Goal: Task Accomplishment & Management: Manage account settings

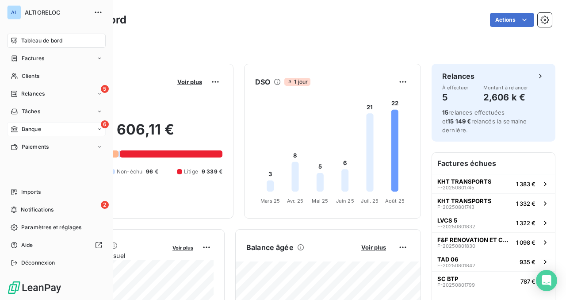
click at [25, 128] on span "Banque" at bounding box center [31, 129] width 19 height 8
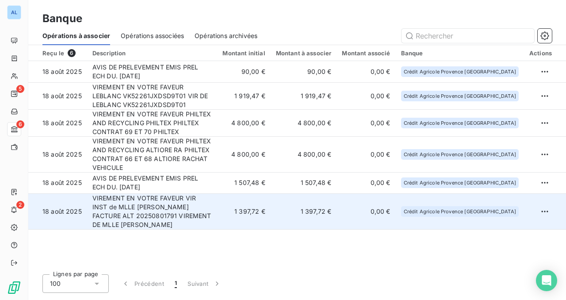
click at [204, 199] on td "VIREMENT EN VOTRE FAVEUR VIR INST de MLLE [PERSON_NAME] FACTURE ALT 20250801791…" at bounding box center [152, 211] width 130 height 36
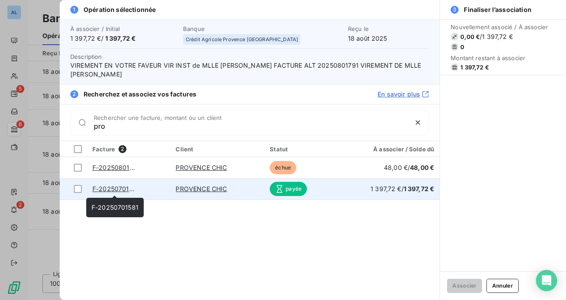
type input "pro"
click at [122, 189] on link "F-20250701581" at bounding box center [115, 189] width 47 height 8
click at [79, 189] on div at bounding box center [78, 189] width 8 height 8
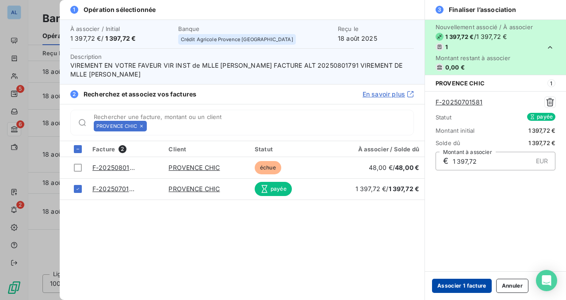
click at [478, 287] on button "Associer 1 facture" at bounding box center [462, 286] width 60 height 14
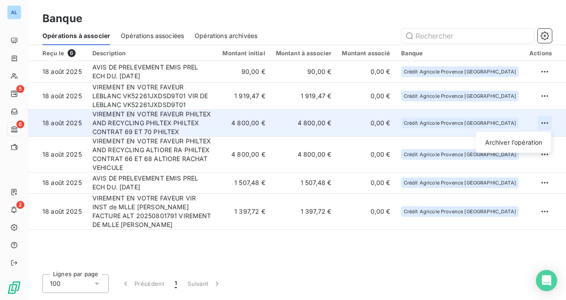
click at [545, 123] on html "AL 5 6 2 Banque Opérations à associer Opérations associées Opérations archivées…" at bounding box center [283, 150] width 566 height 300
click at [527, 141] on div "Archiver l’opération" at bounding box center [514, 142] width 68 height 14
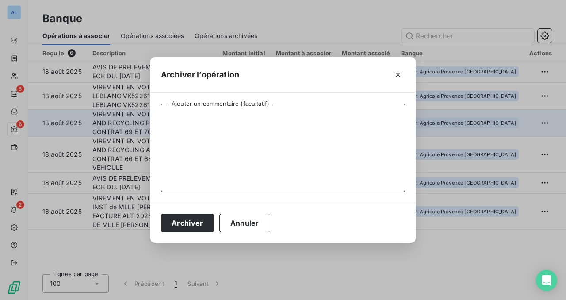
click at [271, 129] on textarea "Ajouter un commentaire (facultatif)" at bounding box center [283, 147] width 244 height 88
type textarea "paiement VR Philtex 2 contrats"
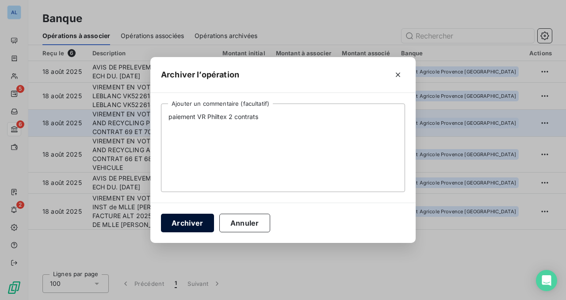
click at [188, 228] on button "Archiver" at bounding box center [187, 223] width 53 height 19
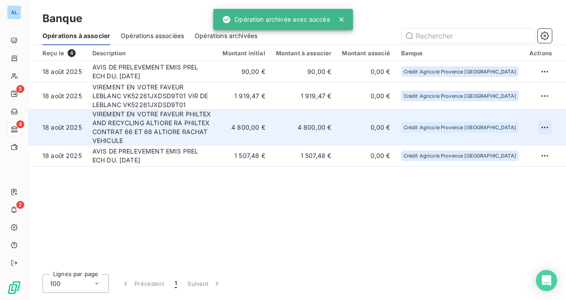
click at [548, 123] on html "AL 5 4 2 Banque Opérations à associer Opérations associées Opérations archivées…" at bounding box center [283, 150] width 566 height 300
click at [524, 141] on div "Archiver l’opération" at bounding box center [514, 142] width 68 height 14
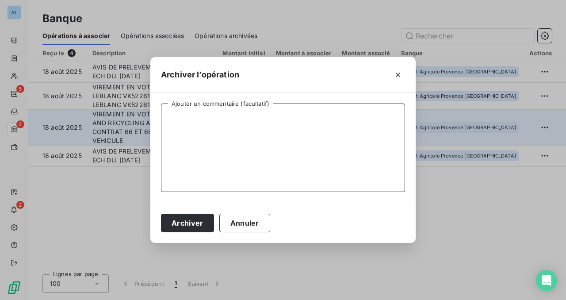
click at [316, 128] on textarea "Ajouter un commentaire (facultatif)" at bounding box center [283, 147] width 244 height 88
type textarea "Paiement Philtex 2 contrats"
click at [196, 222] on button "Archiver" at bounding box center [187, 223] width 53 height 19
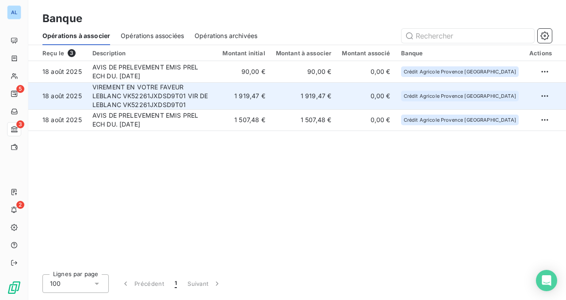
click at [177, 90] on td "VIREMENT EN VOTRE FAVEUR LEBLANC VK52261JXDSD9T01 VIR DE LEBLANC VK52261JXDSD9T…" at bounding box center [152, 95] width 130 height 27
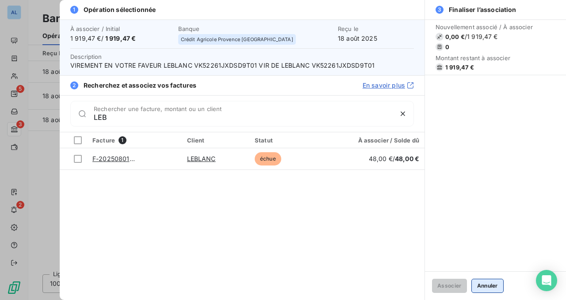
type input "LEB"
click at [485, 285] on button "Annuler" at bounding box center [487, 286] width 32 height 14
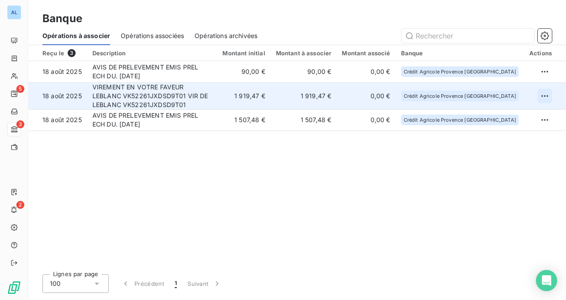
click at [548, 94] on html "AL 5 3 2 Banque Opérations à associer Opérations associées Opérations archivées…" at bounding box center [283, 150] width 566 height 300
click at [529, 112] on div "Archiver l’opération" at bounding box center [514, 115] width 68 height 14
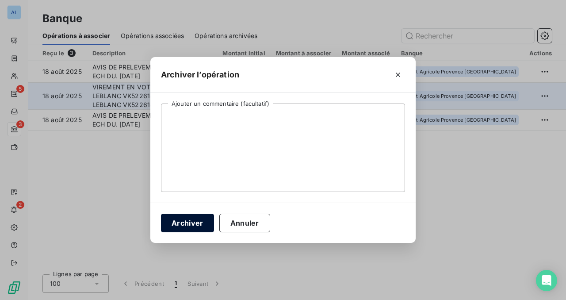
click at [197, 220] on button "Archiver" at bounding box center [187, 223] width 53 height 19
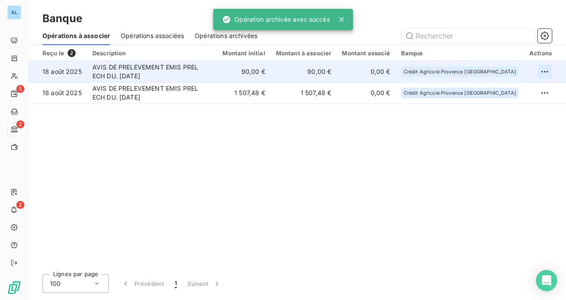
click at [540, 71] on html "AL 5 2 2 Banque Opérations à associer Opérations associées Opérations archivées…" at bounding box center [283, 150] width 566 height 300
click at [497, 92] on div "Archiver l’opération" at bounding box center [514, 91] width 68 height 14
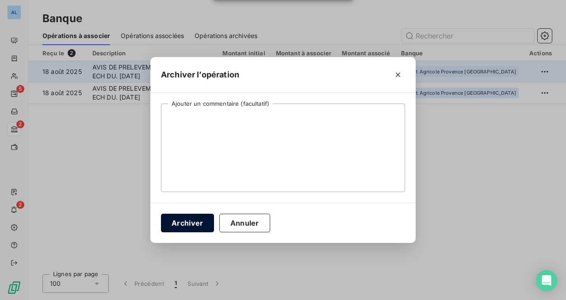
click at [199, 215] on button "Archiver" at bounding box center [187, 223] width 53 height 19
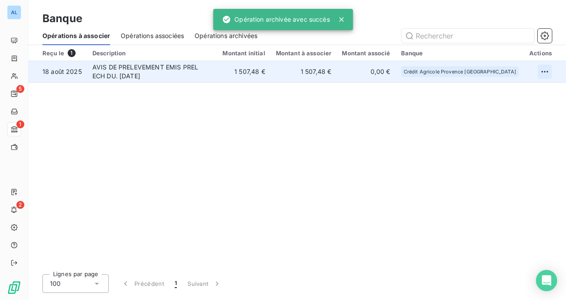
click at [544, 77] on html "AL 5 1 2 Banque Opérations à associer Opérations associées Opérations archivées…" at bounding box center [283, 150] width 566 height 300
click at [517, 90] on div "Archiver l’opération" at bounding box center [514, 91] width 68 height 14
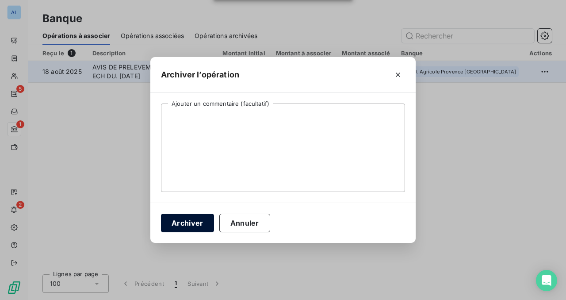
click at [201, 220] on button "Archiver" at bounding box center [187, 223] width 53 height 19
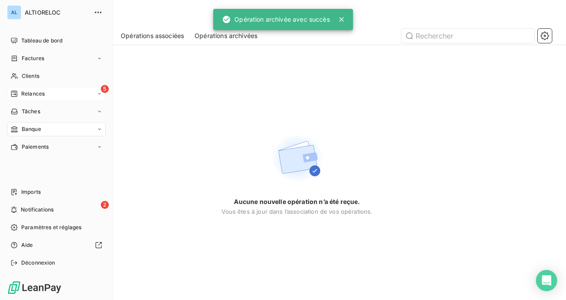
click at [32, 95] on span "Relances" at bounding box center [32, 94] width 23 height 8
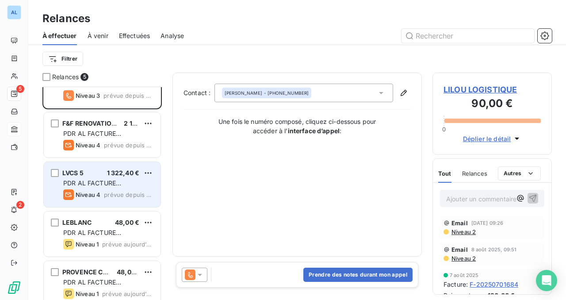
scroll to position [35, 0]
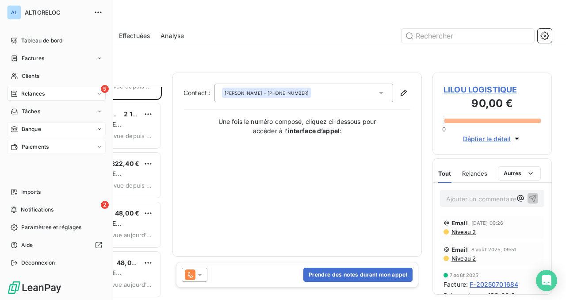
click at [29, 144] on span "Paiements" at bounding box center [35, 147] width 27 height 8
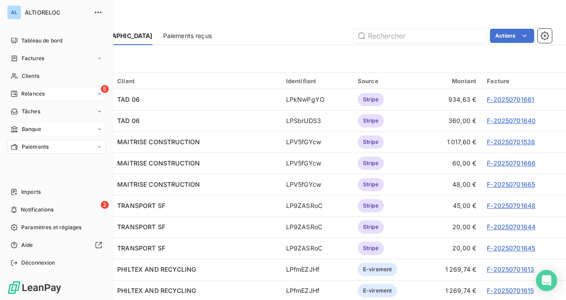
click at [27, 96] on span "Relances" at bounding box center [32, 94] width 23 height 8
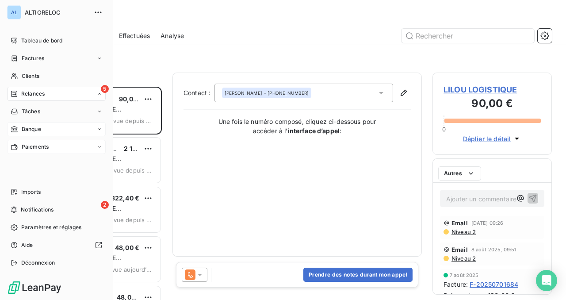
scroll to position [213, 119]
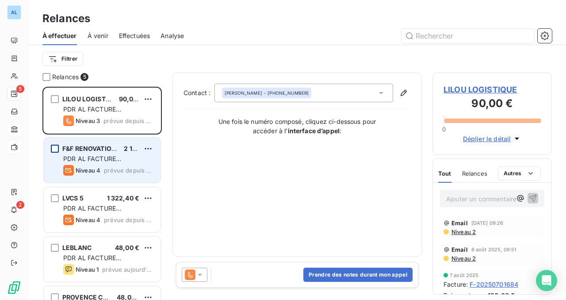
click at [55, 148] on div "grid" at bounding box center [55, 149] width 8 height 8
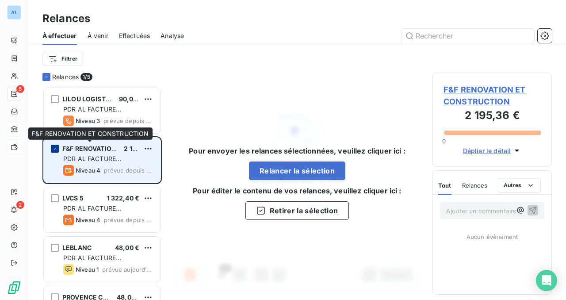
click at [57, 149] on icon "grid" at bounding box center [54, 148] width 5 height 5
